Goal: Information Seeking & Learning: Understand process/instructions

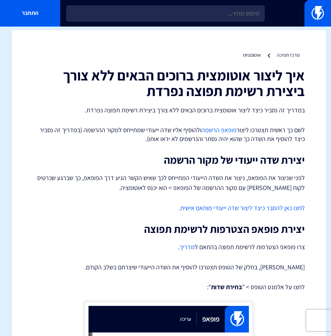
click at [262, 205] on link "לחצו כאן להסבר כיצד ליצור שדה ייעודי מותאם אישית." at bounding box center [242, 208] width 126 height 8
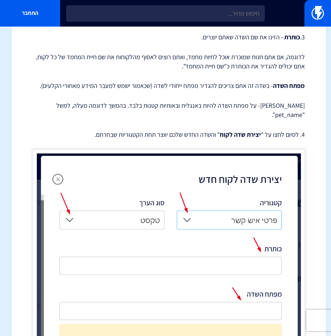
scroll to position [1203, 0]
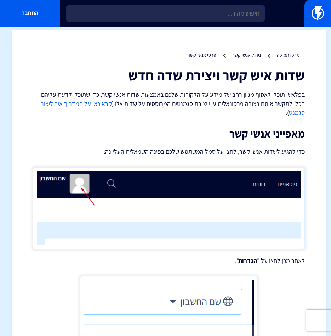
click at [40, 128] on h2 "מאפייני אנשי קשר" at bounding box center [169, 134] width 272 height 12
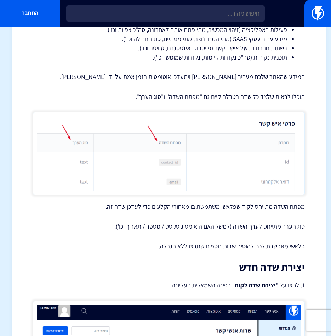
scroll to position [708, 0]
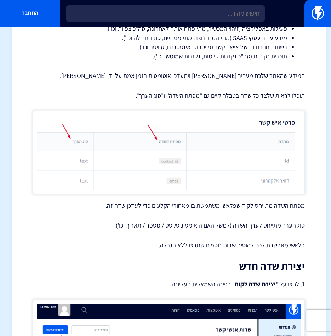
click at [297, 279] on p "1. לחצו על " יצירת שדה לקוח " בפינה השמאלית העליונה." at bounding box center [169, 284] width 272 height 10
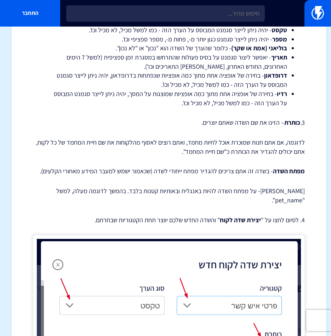
scroll to position [1204, 0]
